Goal: Task Accomplishment & Management: Use online tool/utility

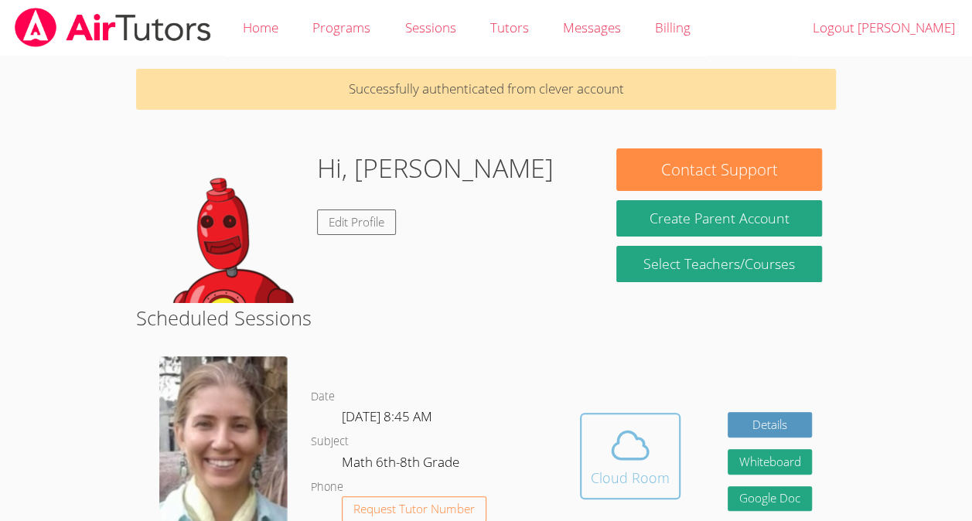
click at [629, 458] on icon at bounding box center [630, 445] width 36 height 27
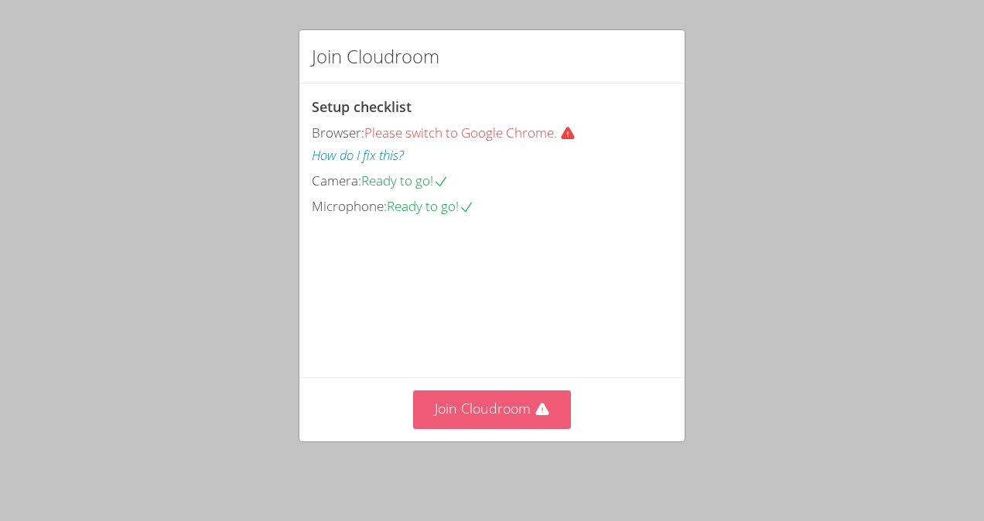
click at [506, 416] on button "Join Cloudroom" at bounding box center [492, 410] width 159 height 38
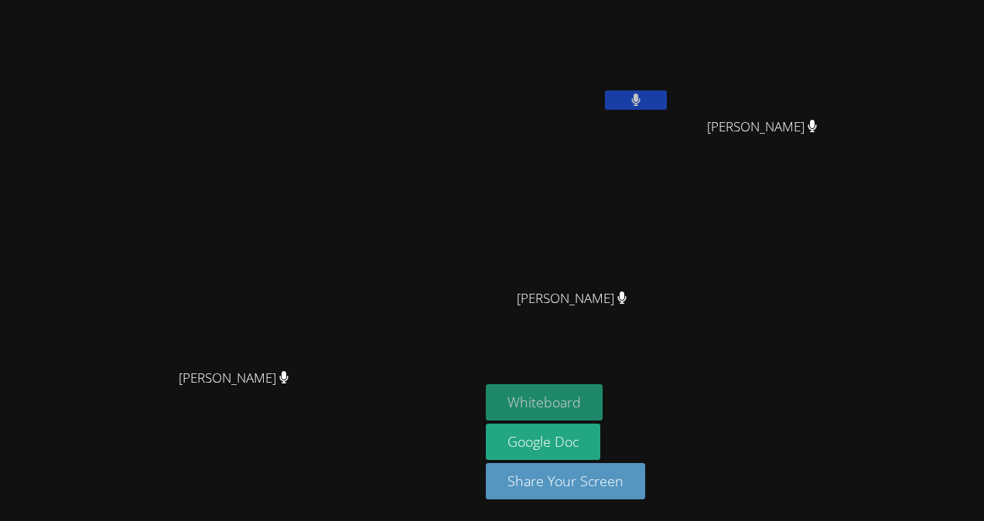
click at [602, 401] on button "Whiteboard" at bounding box center [544, 402] width 117 height 36
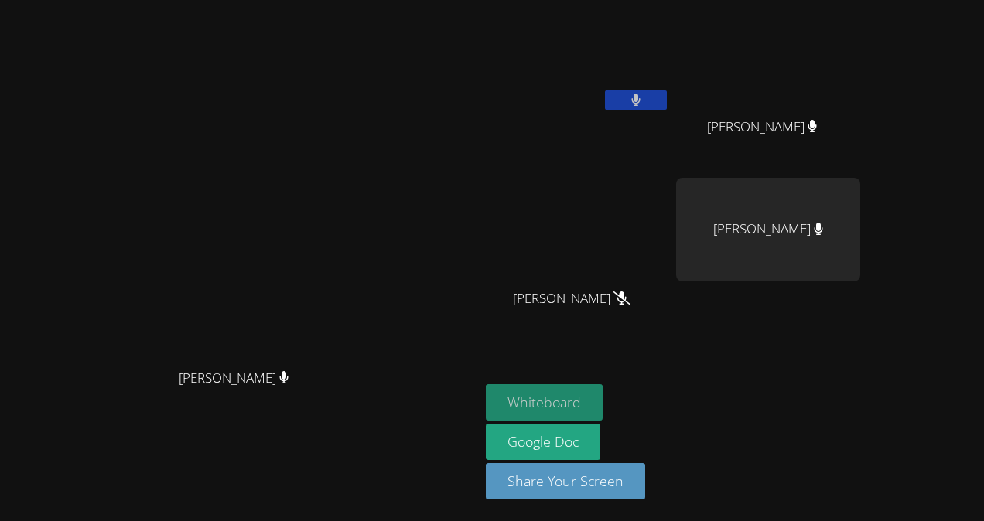
click at [602, 391] on button "Whiteboard" at bounding box center [544, 402] width 117 height 36
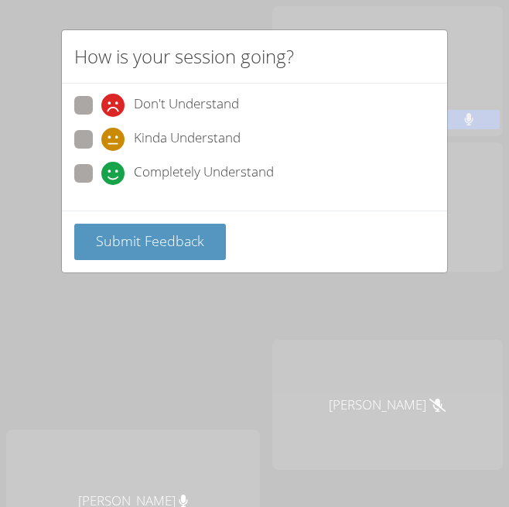
click at [101, 185] on span at bounding box center [101, 185] width 0 height 0
click at [101, 167] on input "Completely Understand" at bounding box center [107, 170] width 13 height 13
radio input "true"
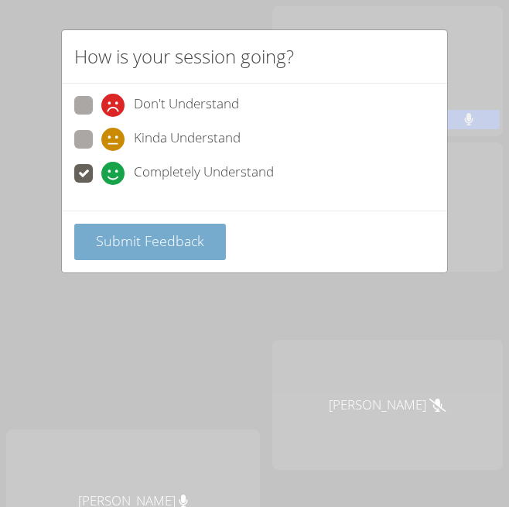
click at [155, 241] on span "Submit Feedback" at bounding box center [150, 240] width 108 height 19
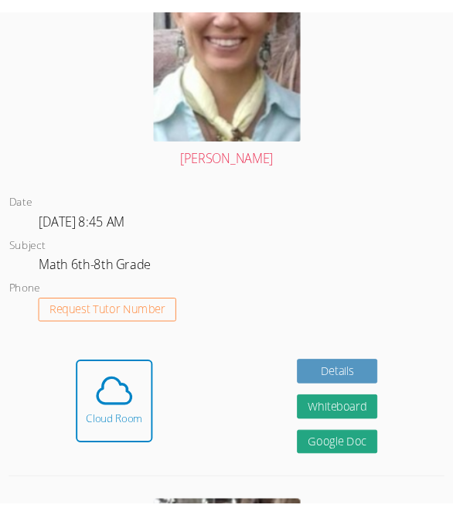
scroll to position [622, 0]
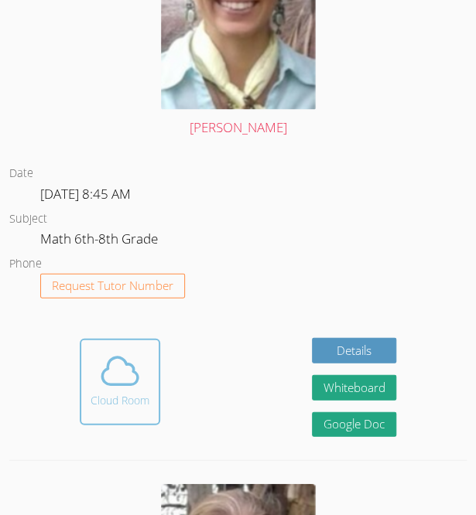
click at [105, 377] on icon at bounding box center [119, 370] width 43 height 43
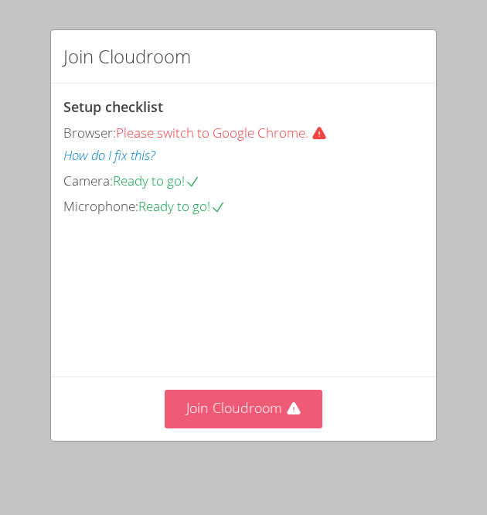
click at [227, 417] on button "Join Cloudroom" at bounding box center [244, 409] width 159 height 38
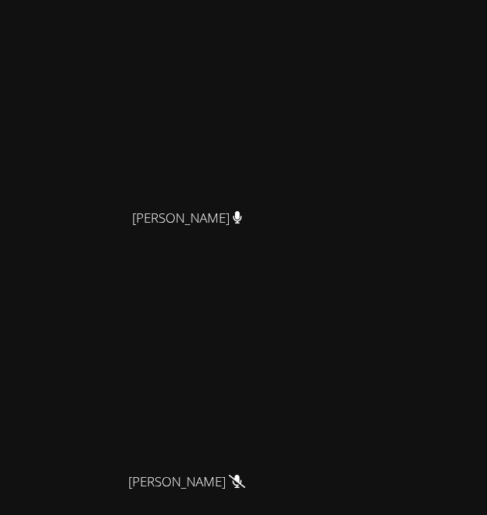
scroll to position [495, 0]
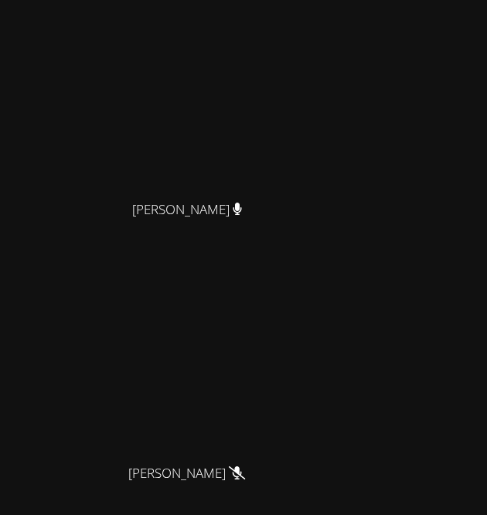
click at [221, 192] on video at bounding box center [193, 86] width 232 height 210
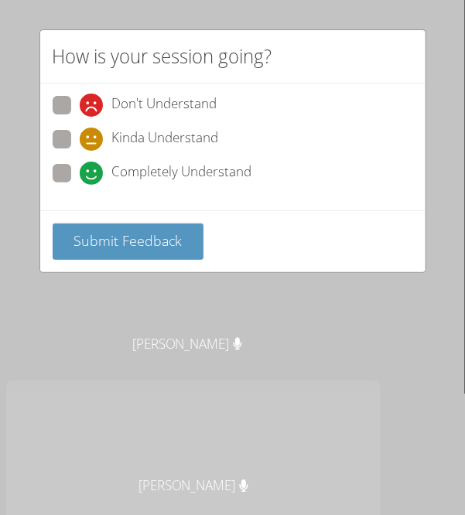
scroll to position [872, 0]
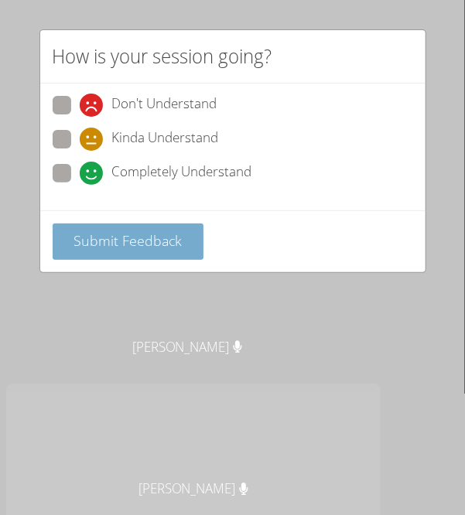
drag, startPoint x: 107, startPoint y: 264, endPoint x: 109, endPoint y: 247, distance: 17.2
click at [109, 247] on div "Submit Feedback" at bounding box center [232, 241] width 385 height 62
click at [109, 247] on span "Submit Feedback" at bounding box center [127, 240] width 108 height 19
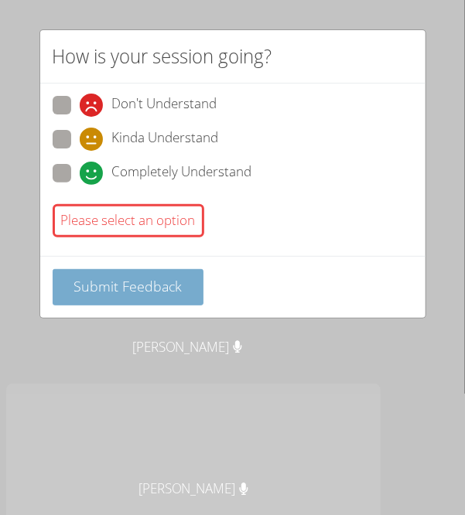
click at [94, 287] on span "Submit Feedback" at bounding box center [127, 286] width 108 height 19
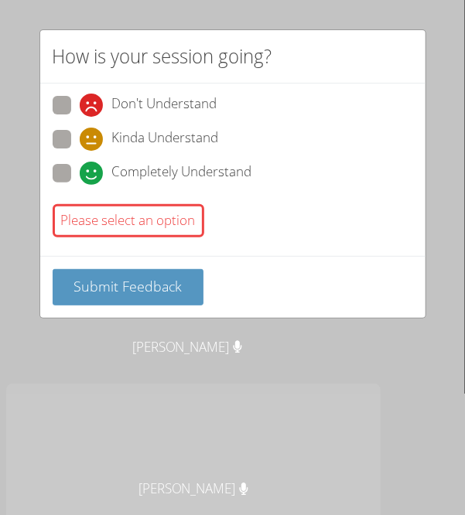
drag, startPoint x: 59, startPoint y: 171, endPoint x: 39, endPoint y: 196, distance: 31.4
click at [40, 196] on div "Don't Understand Kinda Understand Completely Understand Please select an option" at bounding box center [232, 170] width 385 height 172
click at [67, 159] on div "Don't Understand Kinda Understand Completely Understand" at bounding box center [233, 144] width 360 height 96
click at [54, 180] on label "Completely Understand" at bounding box center [153, 174] width 200 height 21
click at [80, 177] on input "Completely Understand" at bounding box center [86, 170] width 13 height 13
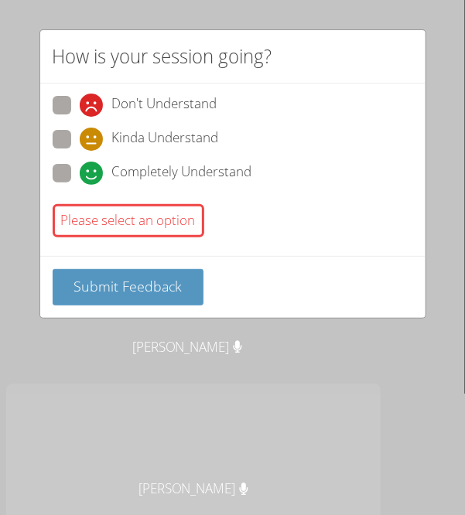
radio input "true"
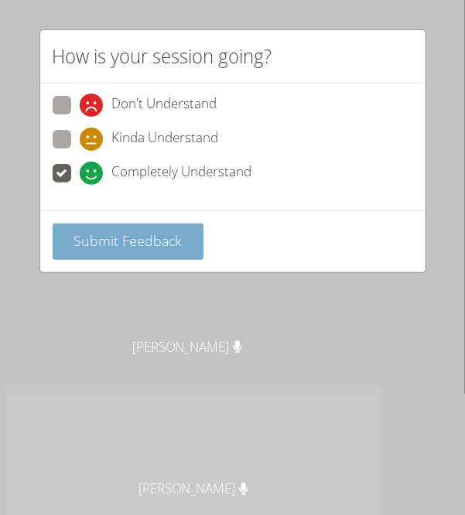
click at [71, 230] on button "Submit Feedback" at bounding box center [129, 241] width 152 height 36
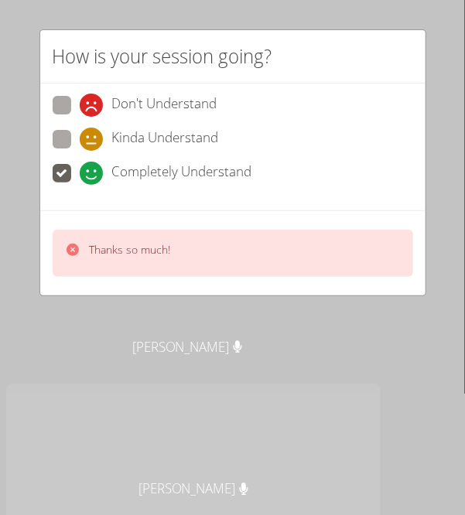
click at [95, 327] on div "How is your session going? Don't Understand Kinda Understand Completely Underst…" at bounding box center [232, 257] width 465 height 515
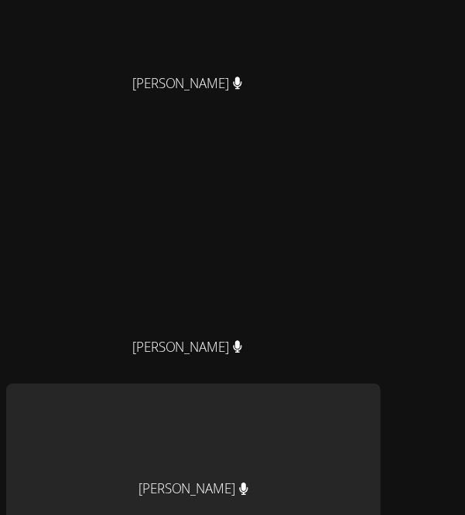
click at [120, 316] on video at bounding box center [193, 225] width 232 height 210
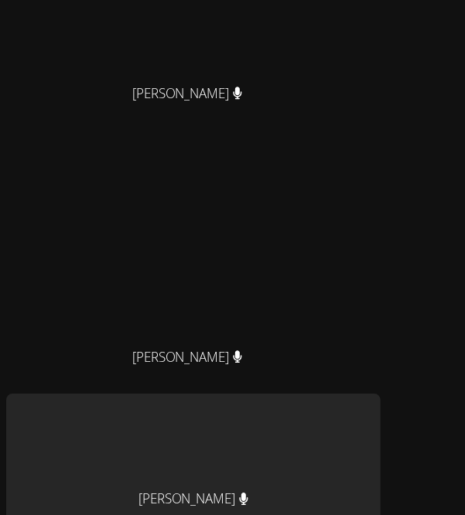
scroll to position [1220, 0]
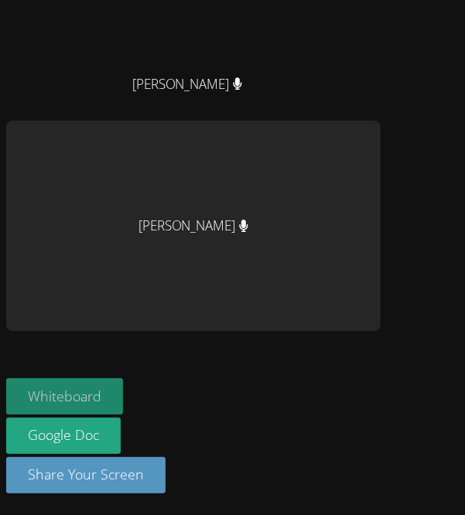
click at [52, 386] on button "Whiteboard" at bounding box center [64, 396] width 117 height 36
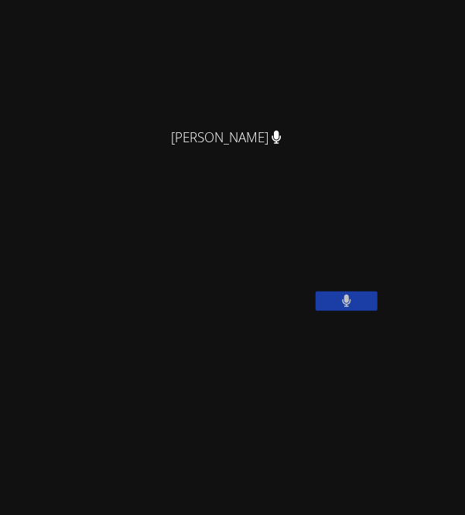
scroll to position [145, 0]
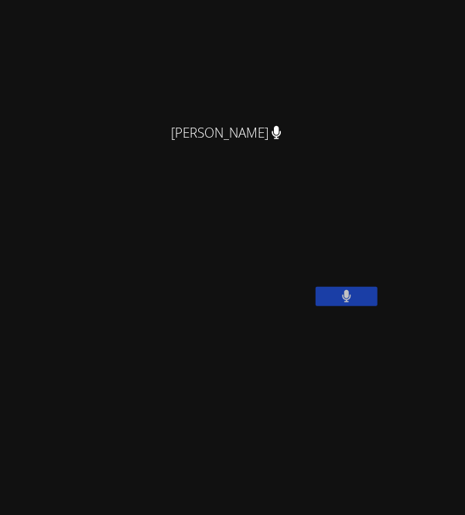
click at [350, 303] on icon at bounding box center [347, 296] width 10 height 13
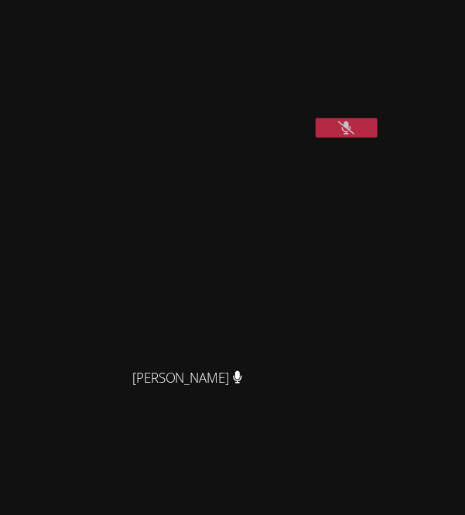
scroll to position [314, 0]
click at [349, 137] on button at bounding box center [347, 127] width 62 height 19
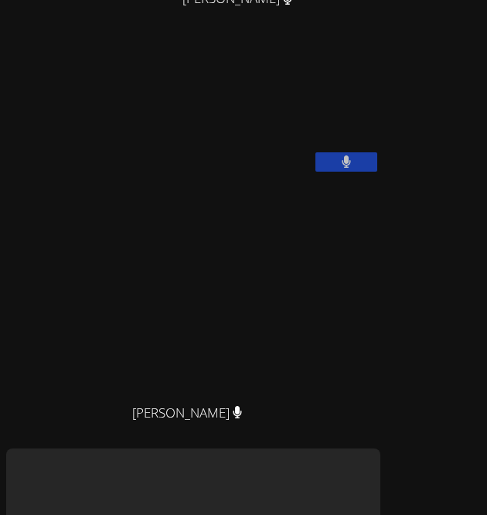
scroll to position [0, 0]
